Goal: Transaction & Acquisition: Book appointment/travel/reservation

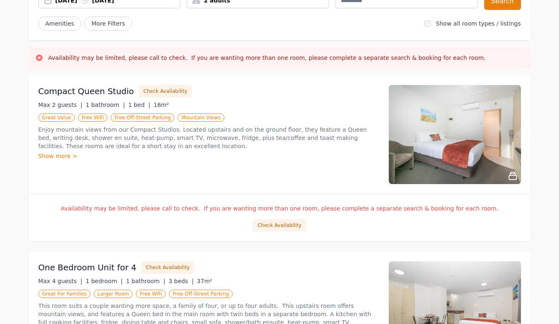
scroll to position [105, 0]
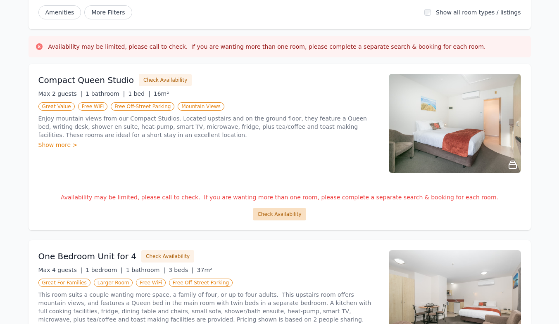
click at [285, 214] on button "Check Availability" at bounding box center [279, 214] width 53 height 12
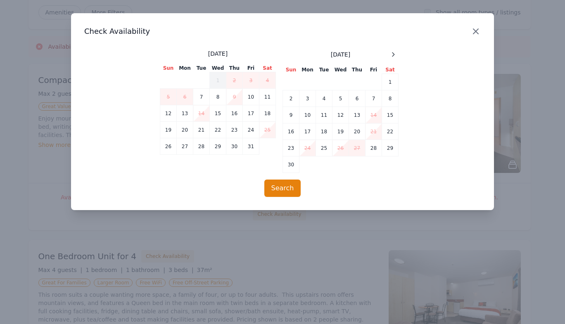
click at [473, 31] on icon "button" at bounding box center [476, 31] width 10 height 10
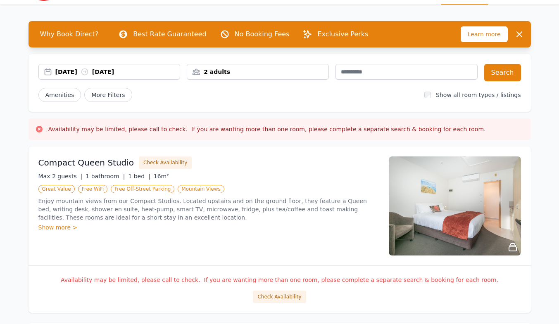
scroll to position [0, 0]
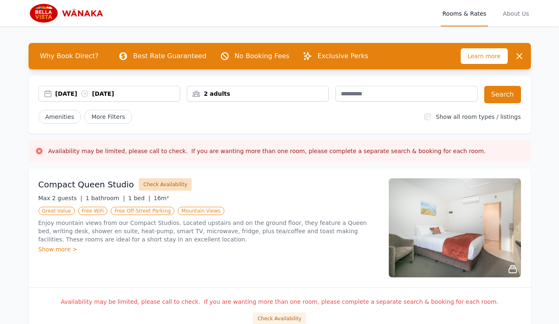
click at [139, 186] on button "Check Availability" at bounding box center [165, 184] width 53 height 12
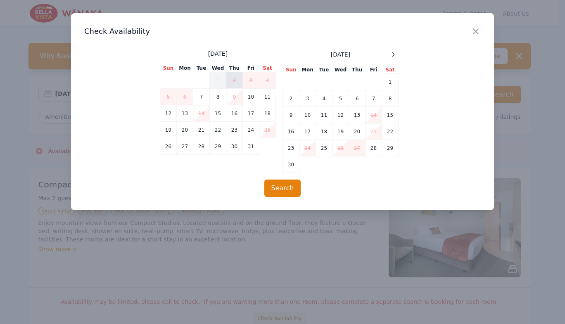
click at [236, 80] on td "2" at bounding box center [234, 80] width 17 height 17
click at [251, 81] on td "3" at bounding box center [251, 80] width 17 height 17
click at [277, 190] on button "Search" at bounding box center [282, 188] width 37 height 17
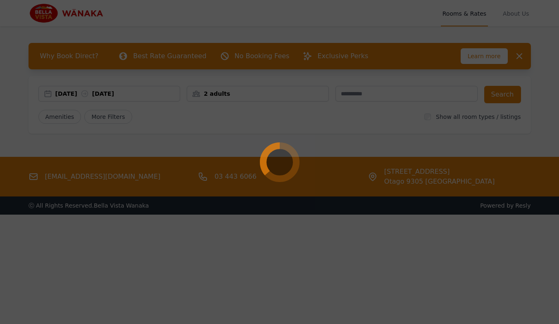
click at [265, 116] on div at bounding box center [279, 162] width 559 height 324
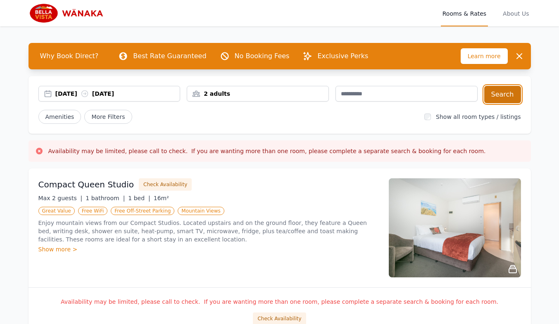
click at [497, 95] on button "Search" at bounding box center [502, 94] width 37 height 17
click at [298, 284] on div "Compact Queen Studio Check Availability Max 2 guests | 1 bathroom | 1 bed | 16m…" at bounding box center [280, 228] width 502 height 119
click at [466, 19] on span "Rooms & Rates" at bounding box center [464, 13] width 47 height 26
click at [39, 151] on icon at bounding box center [39, 151] width 8 height 8
click at [150, 184] on button "Check Availability" at bounding box center [165, 184] width 53 height 12
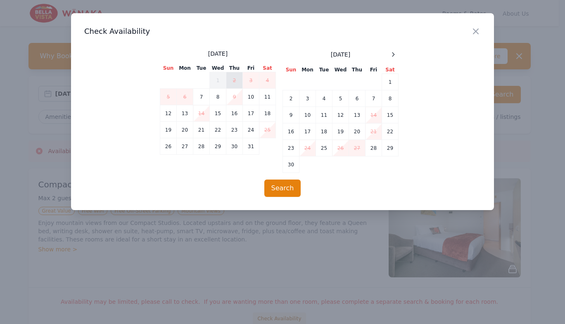
click at [233, 78] on td "2" at bounding box center [234, 80] width 17 height 17
click at [278, 189] on button "Search" at bounding box center [282, 188] width 37 height 17
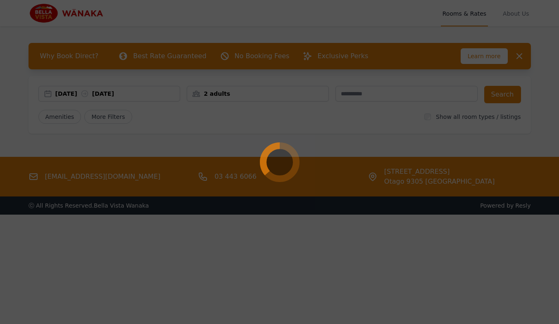
click at [110, 64] on div at bounding box center [279, 162] width 559 height 324
